Goal: Task Accomplishment & Management: Use online tool/utility

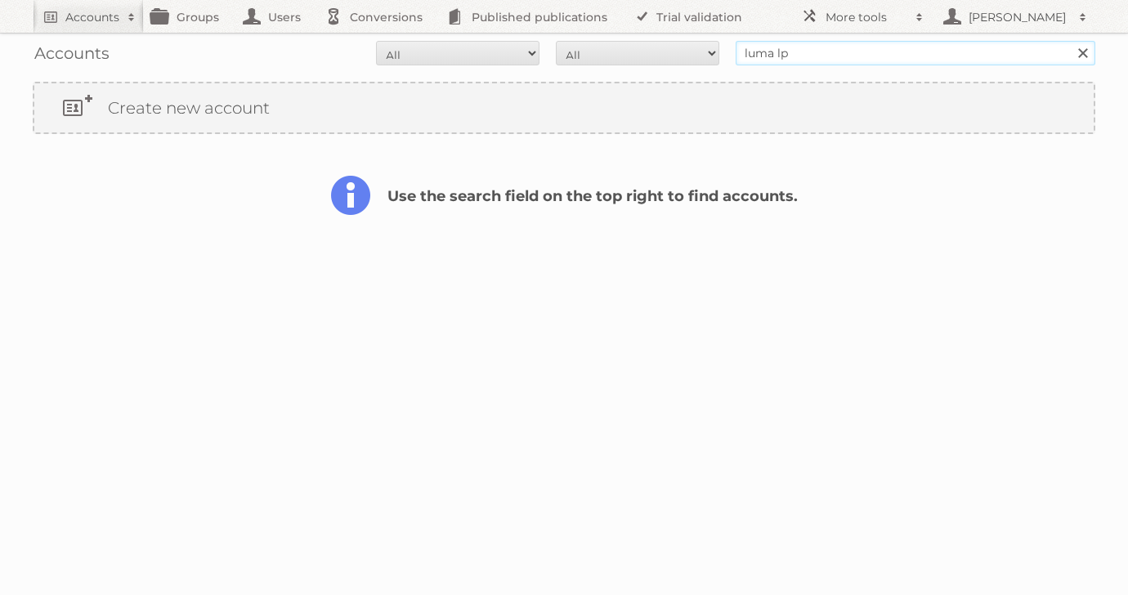
click at [805, 56] on input "luma lp" at bounding box center [915, 53] width 360 height 25
type input "luma"
click at [1070, 41] on input "Search" at bounding box center [1082, 53] width 25 height 25
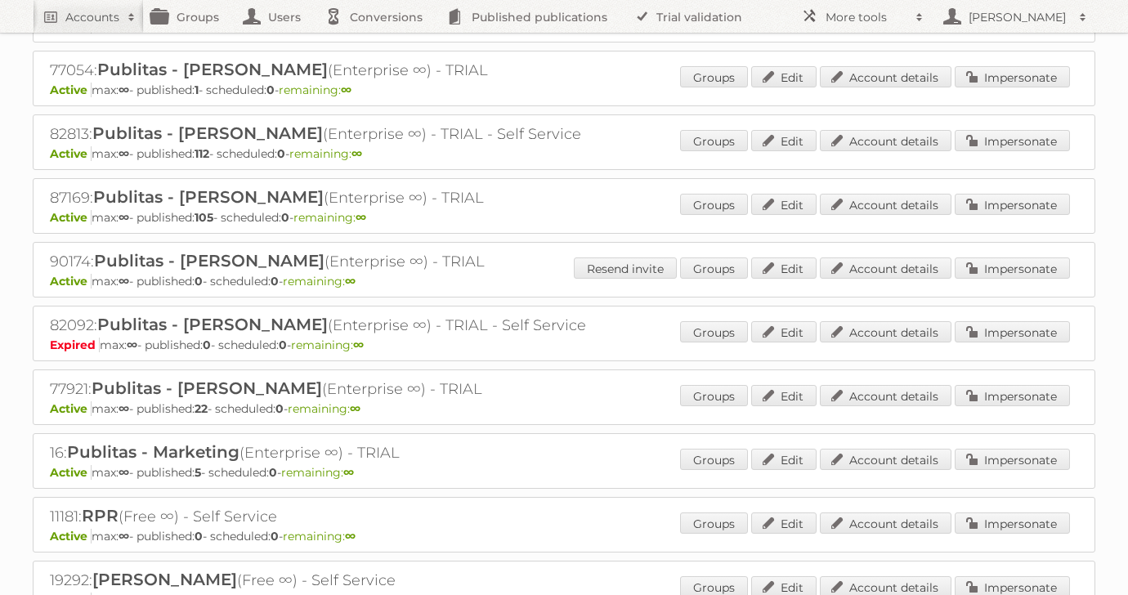
scroll to position [1700, 0]
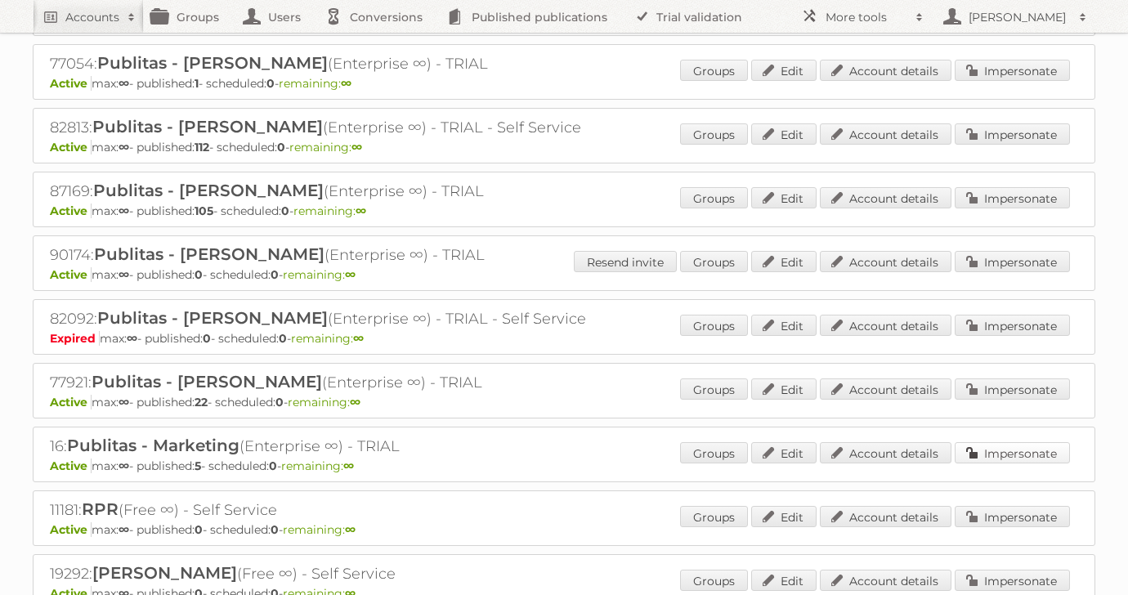
click at [1036, 442] on link "Impersonate" at bounding box center [1011, 452] width 115 height 21
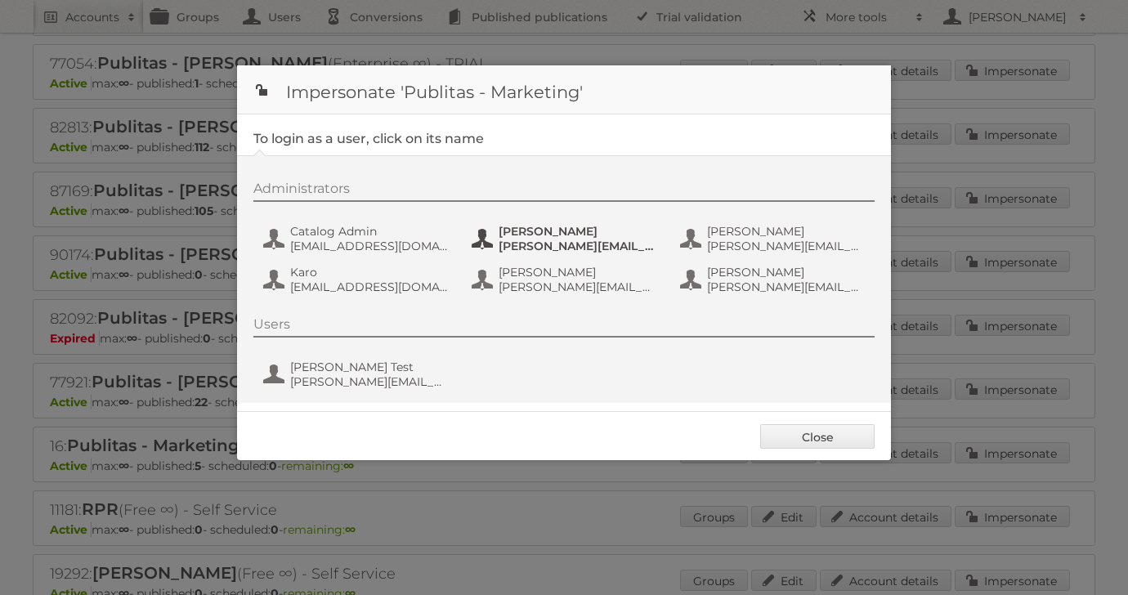
click at [505, 243] on span "[PERSON_NAME][EMAIL_ADDRESS][DOMAIN_NAME]" at bounding box center [577, 246] width 159 height 15
